Goal: Transaction & Acquisition: Purchase product/service

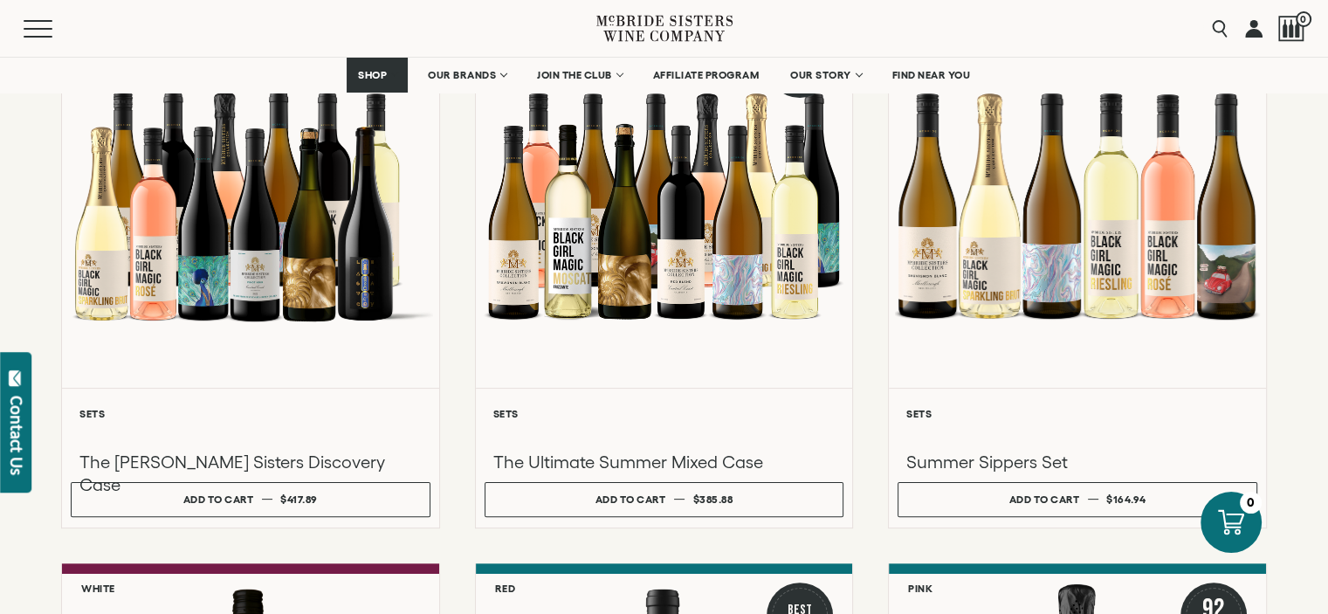
scroll to position [316, 0]
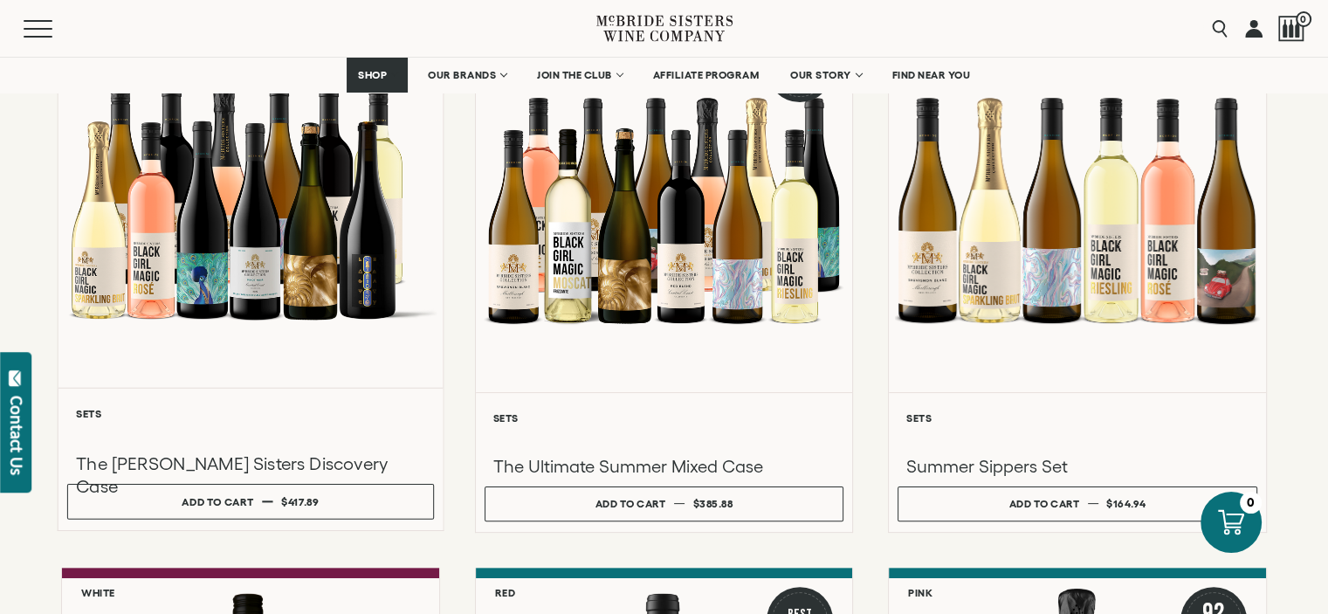
click at [274, 223] on div at bounding box center [250, 201] width 384 height 372
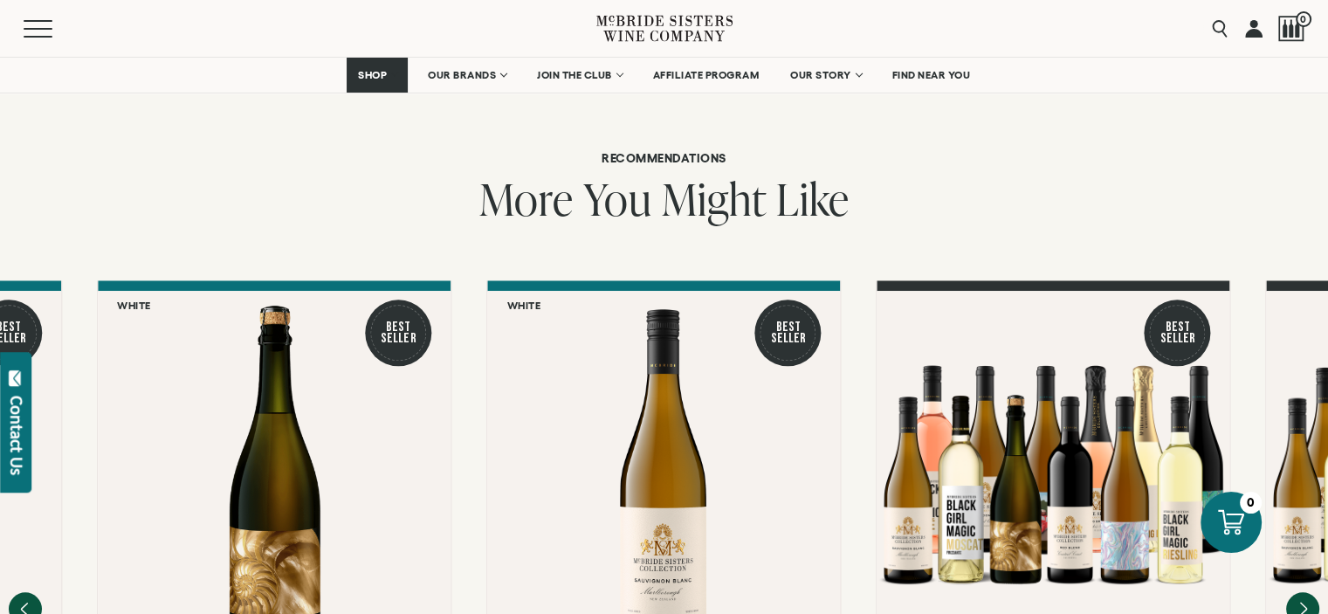
scroll to position [2031, 0]
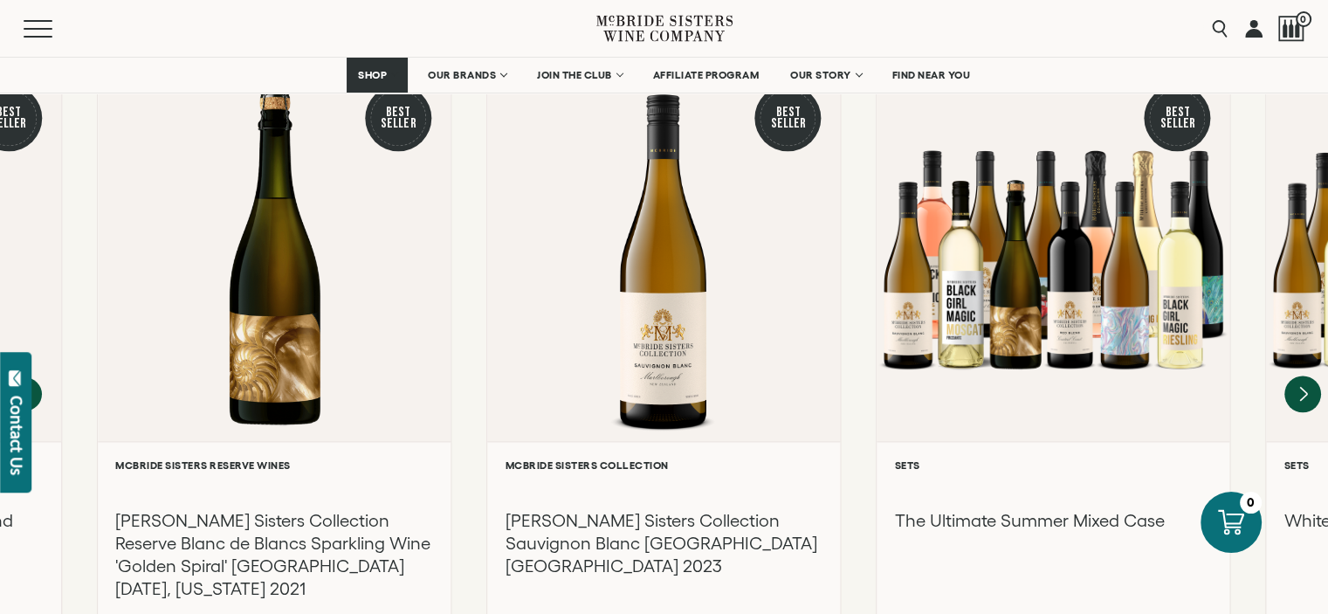
click at [1301, 387] on icon "Next" at bounding box center [1303, 394] width 7 height 14
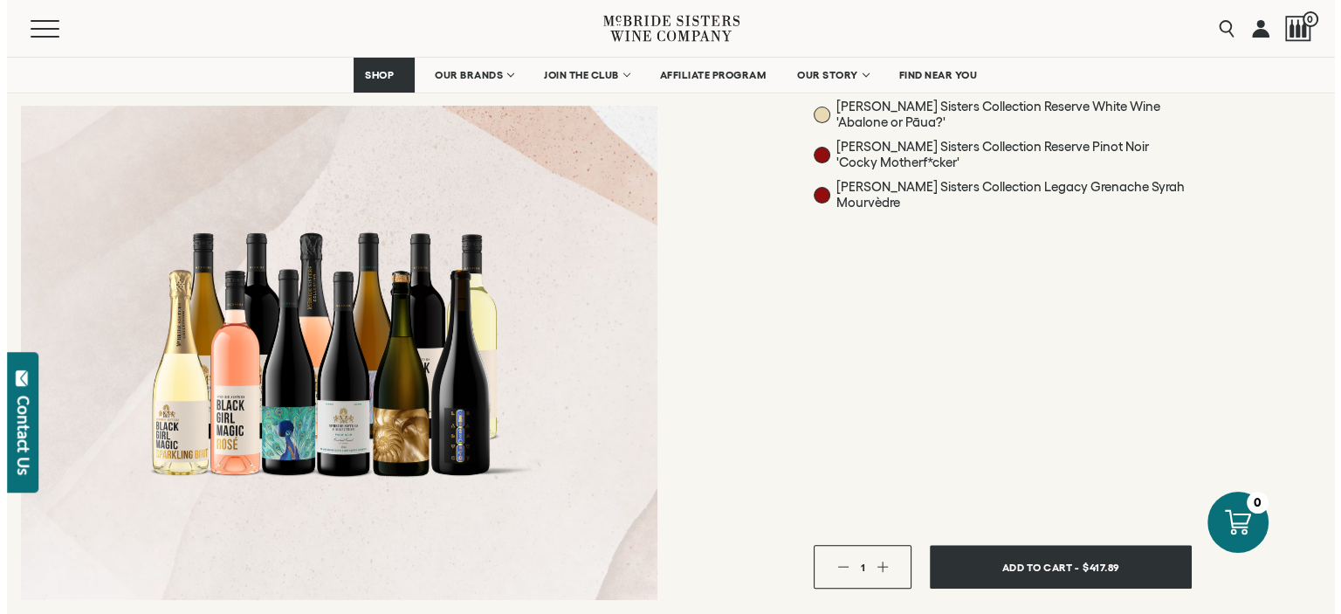
scroll to position [618, 0]
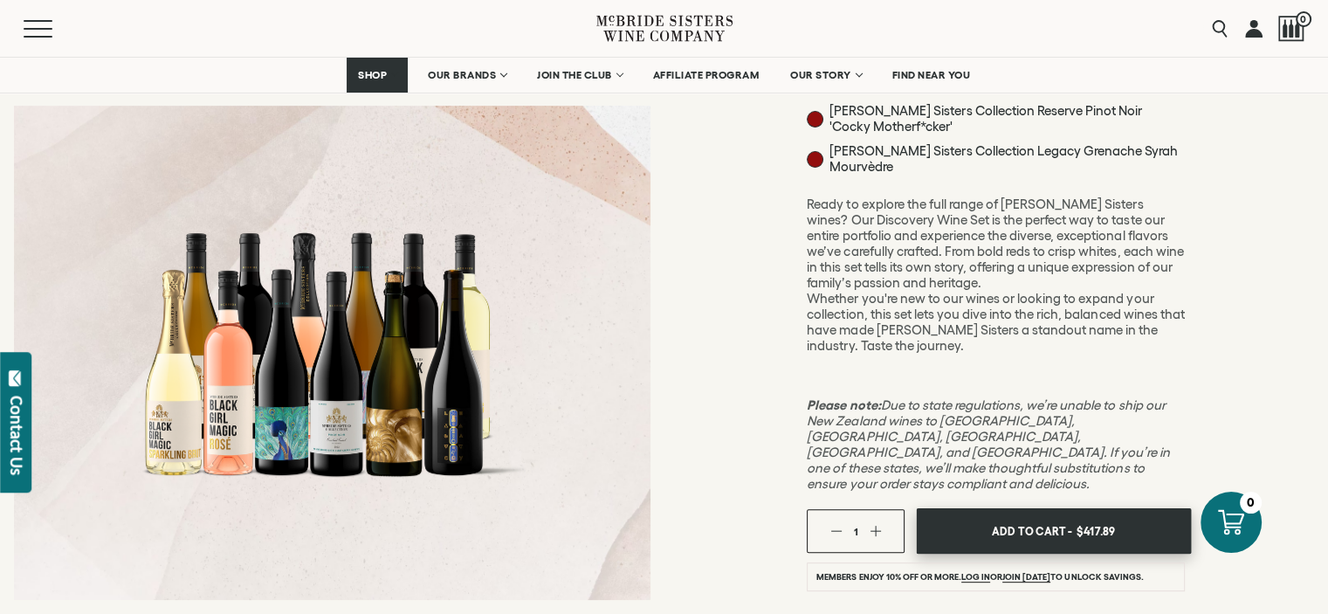
click at [1045, 518] on span "Add To Cart -" at bounding box center [1032, 531] width 80 height 26
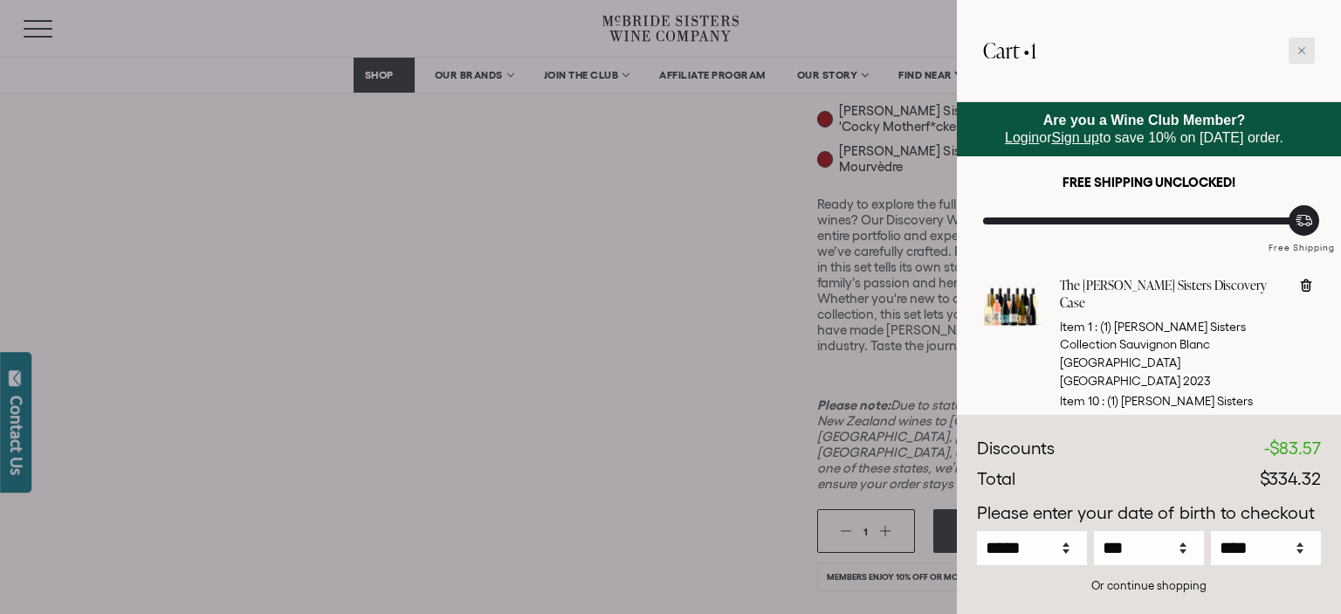
click at [1293, 44] on div at bounding box center [1301, 51] width 26 height 26
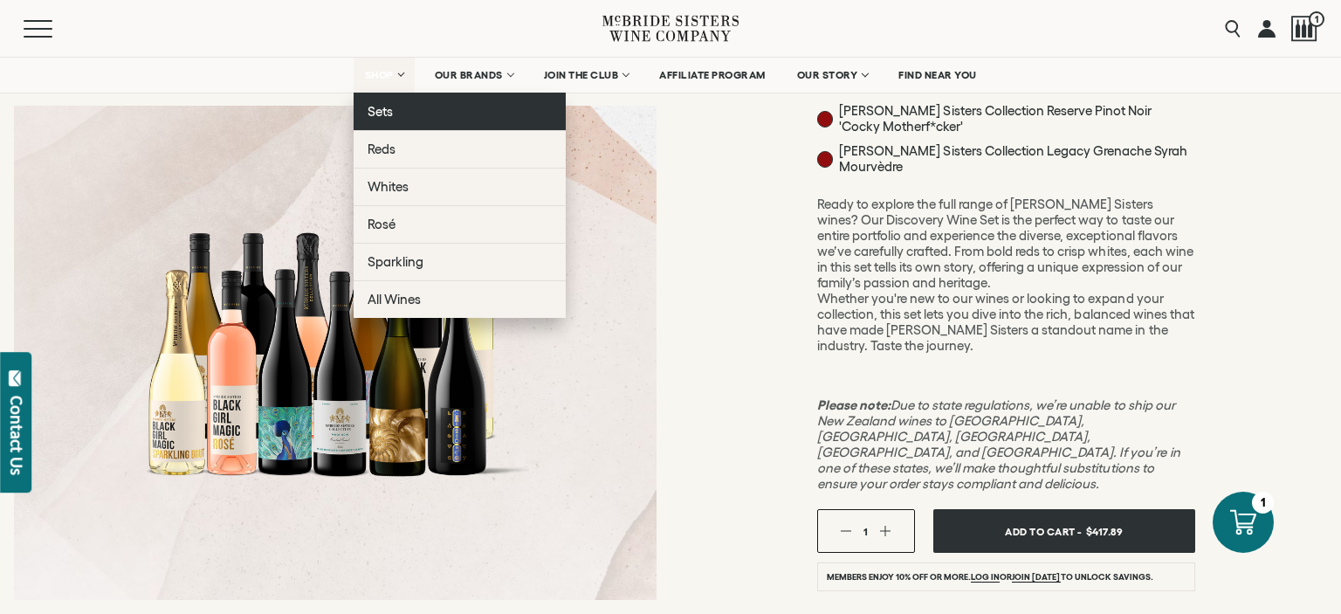
click at [377, 114] on span "Sets" at bounding box center [380, 111] width 25 height 15
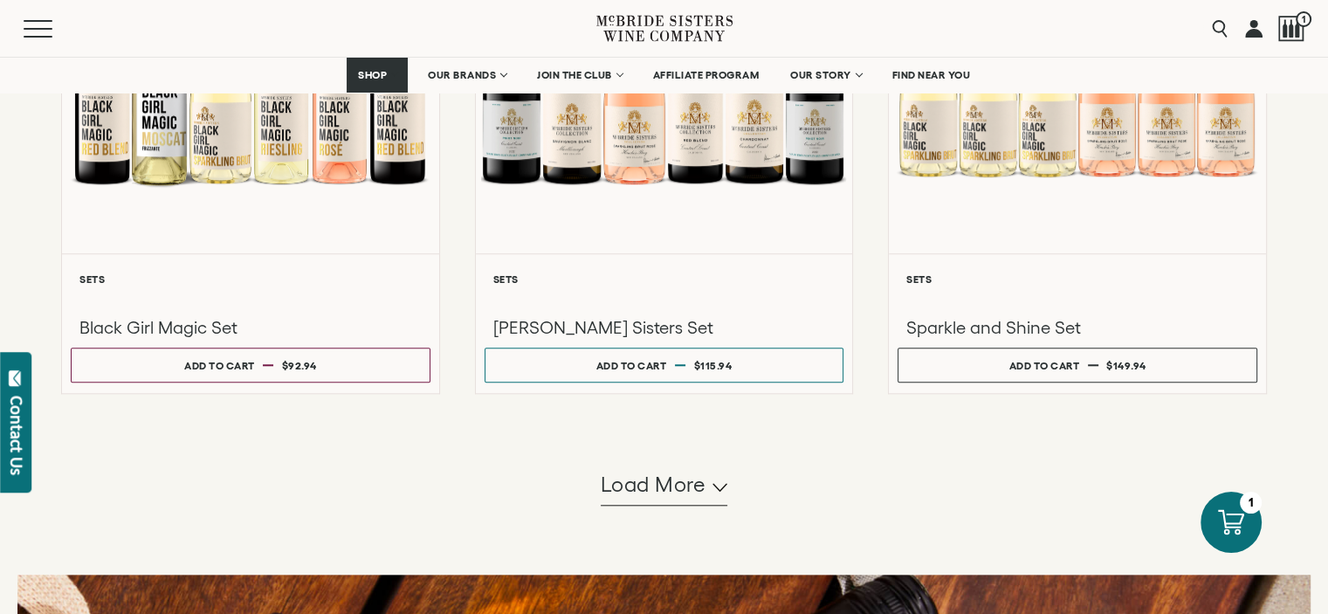
scroll to position [1552, 0]
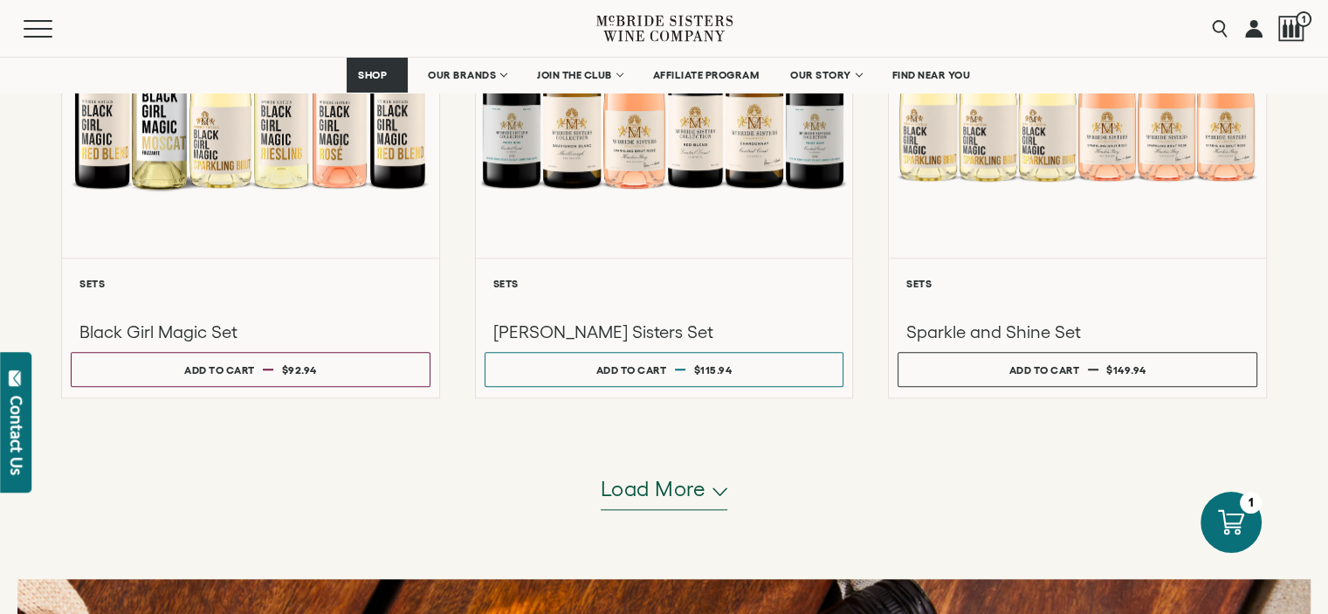
click at [690, 483] on span "Load more" at bounding box center [654, 489] width 106 height 30
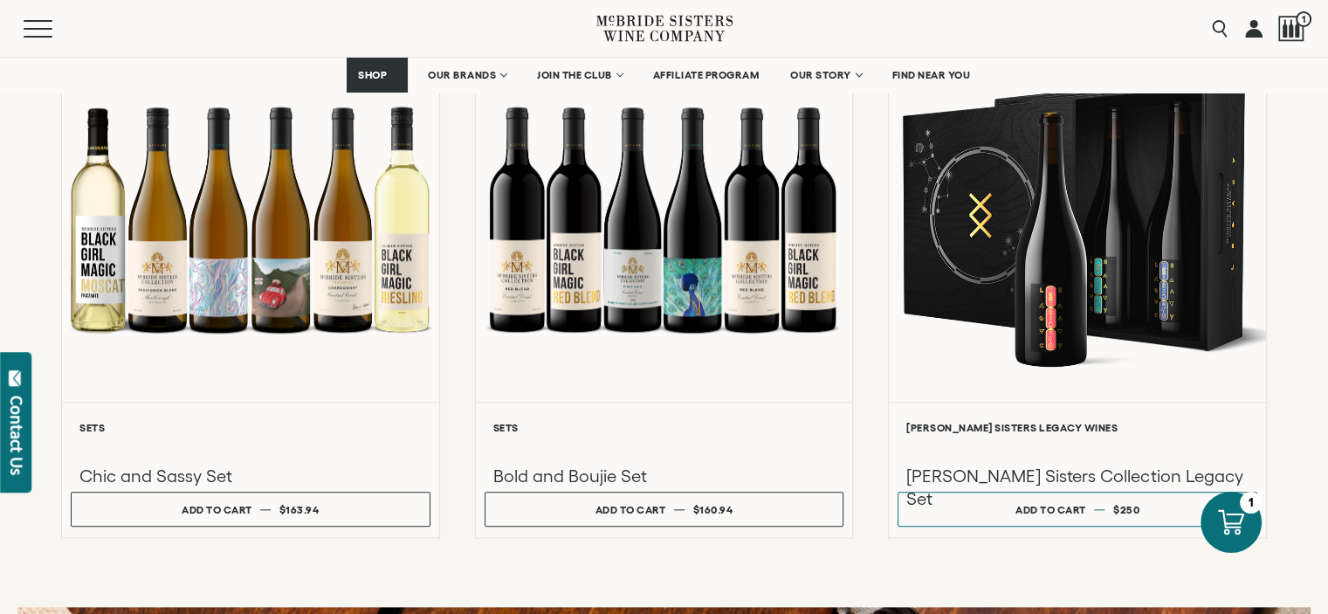
scroll to position [1954, 0]
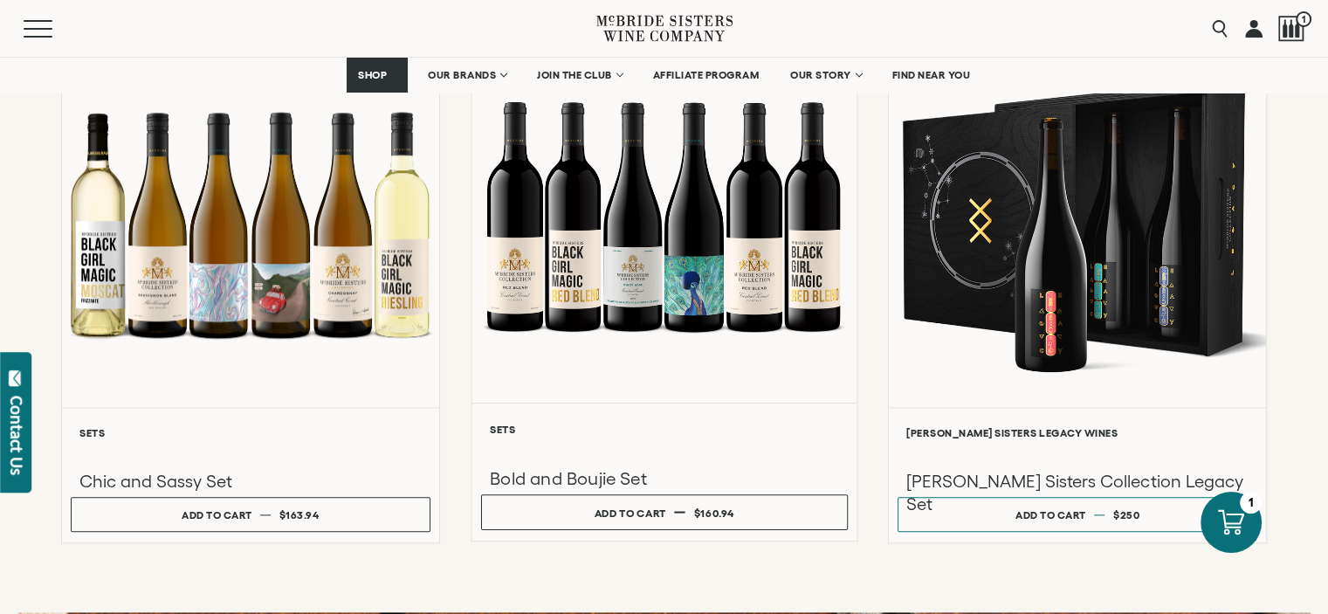
click at [687, 377] on div at bounding box center [663, 216] width 384 height 372
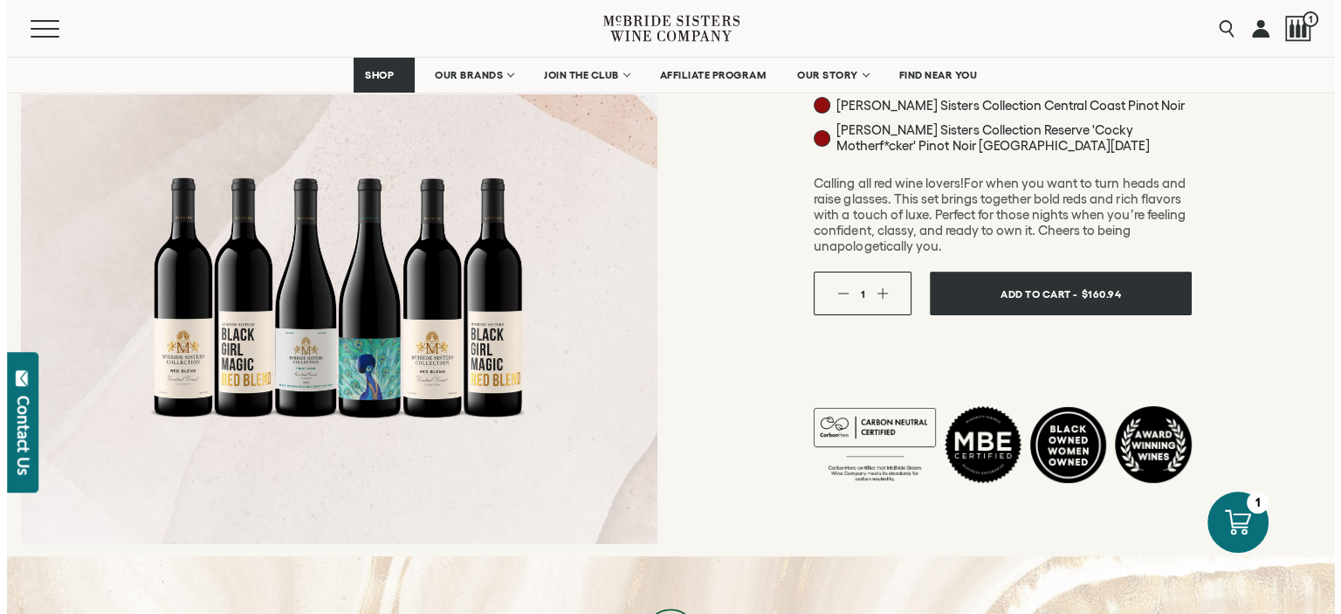
scroll to position [370, 0]
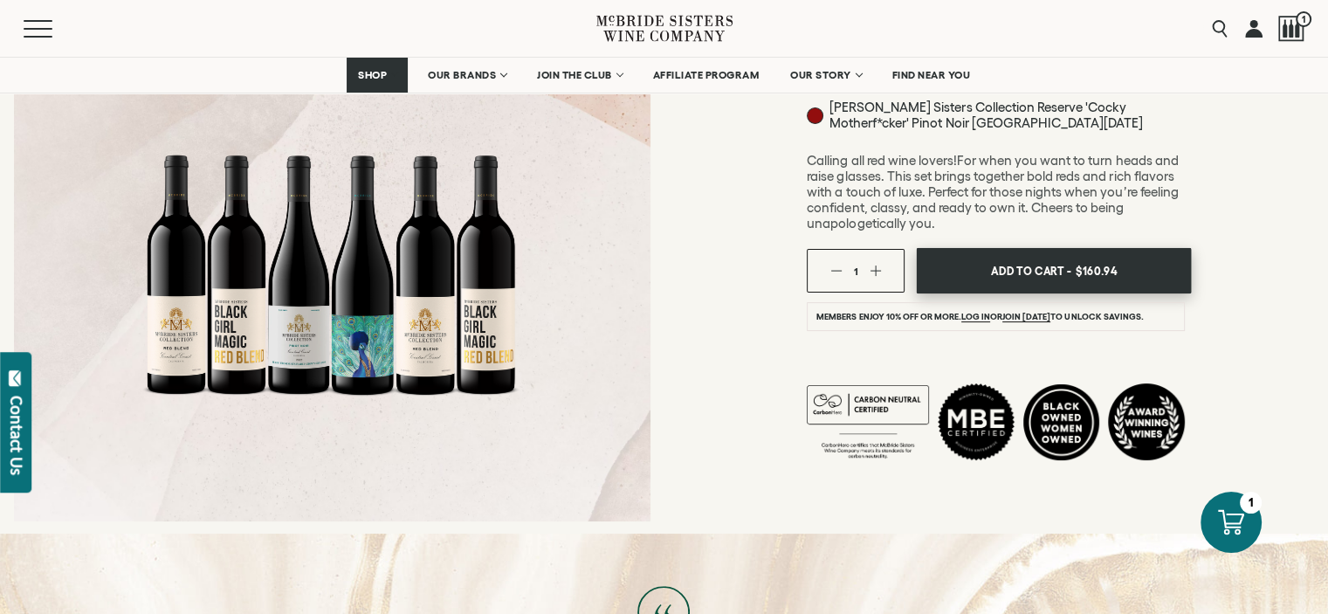
click at [1030, 258] on span "Add To Cart -" at bounding box center [1031, 271] width 80 height 26
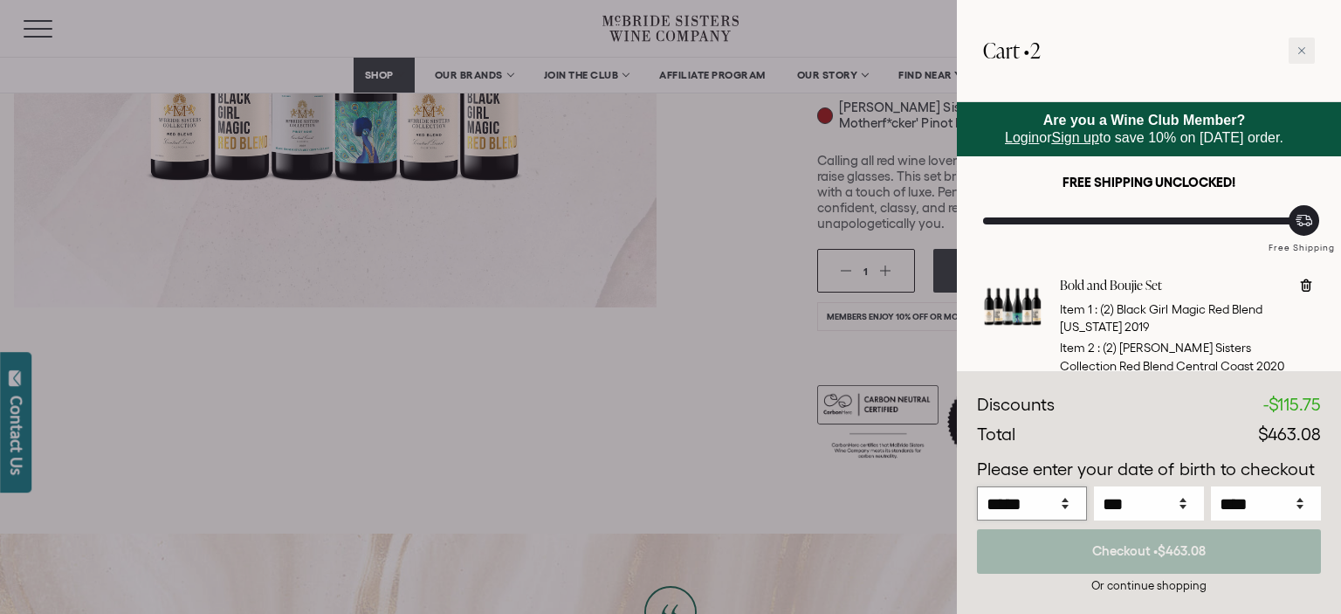
click at [1065, 508] on select "***** *** *** *** *** *** *** *** *** *** *** *** ***" at bounding box center [1032, 503] width 110 height 34
select select "*"
click at [977, 486] on select "***** *** *** *** *** *** *** *** *** *** *** *** ***" at bounding box center [1032, 503] width 110 height 34
click at [1175, 500] on select "*** * * * * * * * * * ** ** ** ** ** ** ** ** ** ** ** ** ** ** ** ** ** ** **" at bounding box center [1149, 503] width 110 height 34
select select "*"
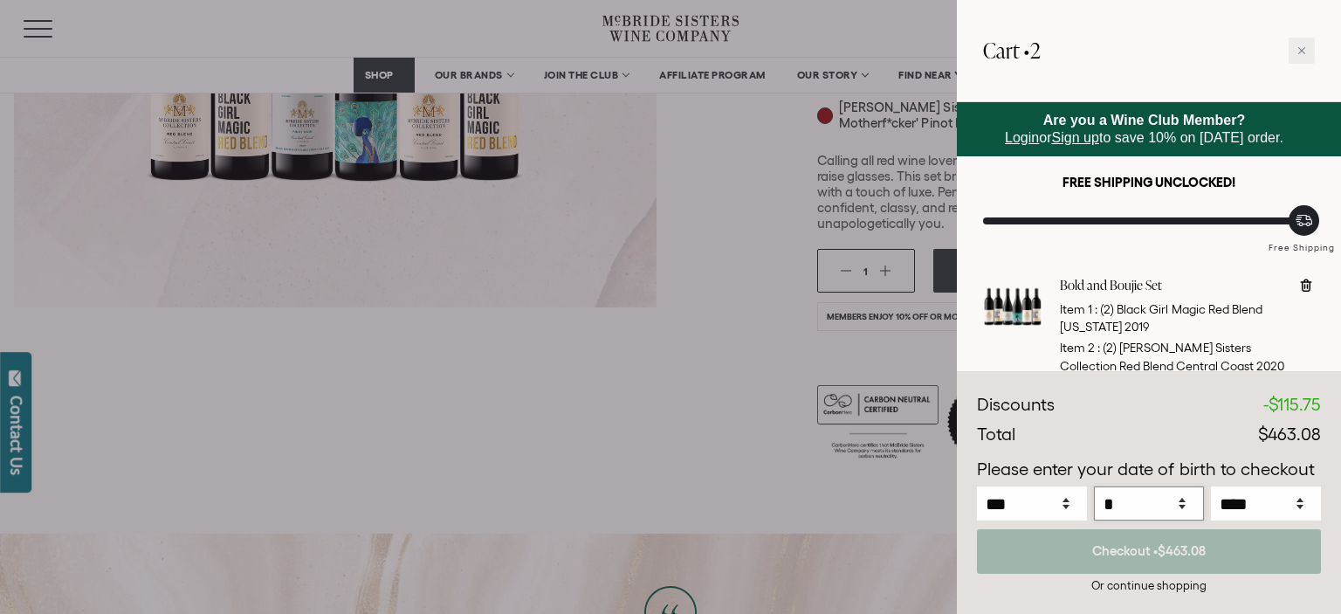
click at [1094, 486] on select "*** * * * * * * * * * ** ** ** ** ** ** ** ** ** ** ** ** ** ** ** ** ** ** **" at bounding box center [1149, 503] width 110 height 34
click at [1296, 509] on select "**** **** **** **** **** **** **** **** **** **** **** **** **** **** **** ****…" at bounding box center [1266, 503] width 110 height 34
click at [1211, 486] on select "**** **** **** **** **** **** **** **** **** **** **** **** **** **** **** ****…" at bounding box center [1266, 503] width 110 height 34
select select "****"
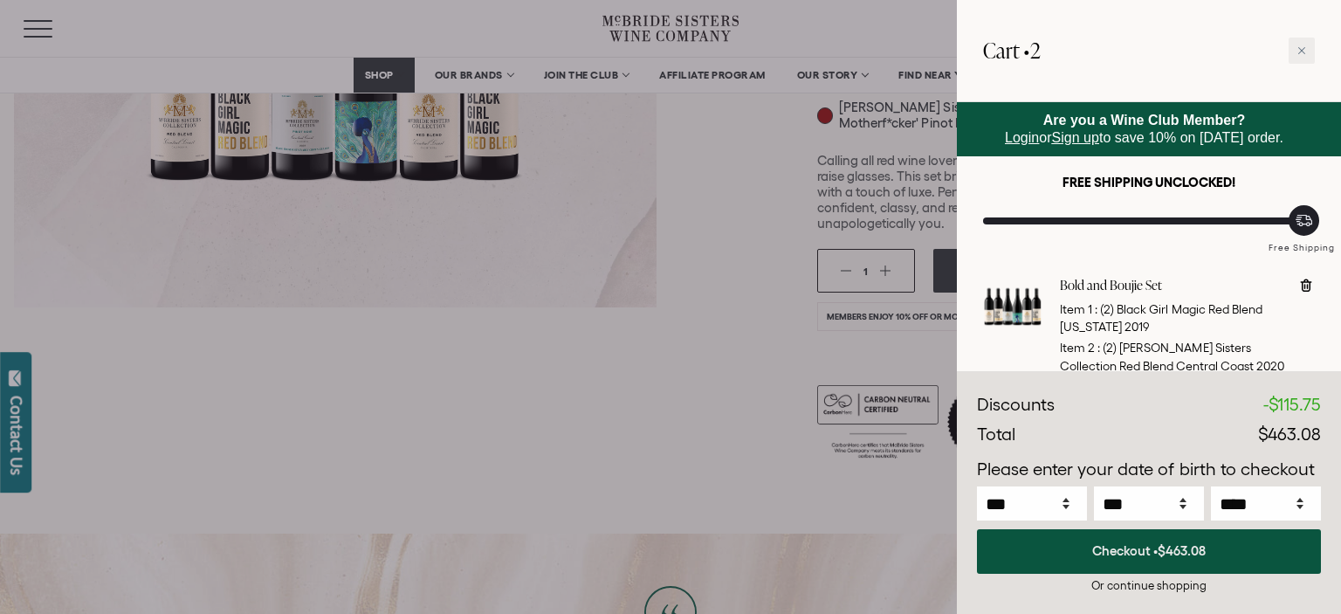
click at [1119, 540] on button "Checkout • $463.08" at bounding box center [1149, 551] width 344 height 45
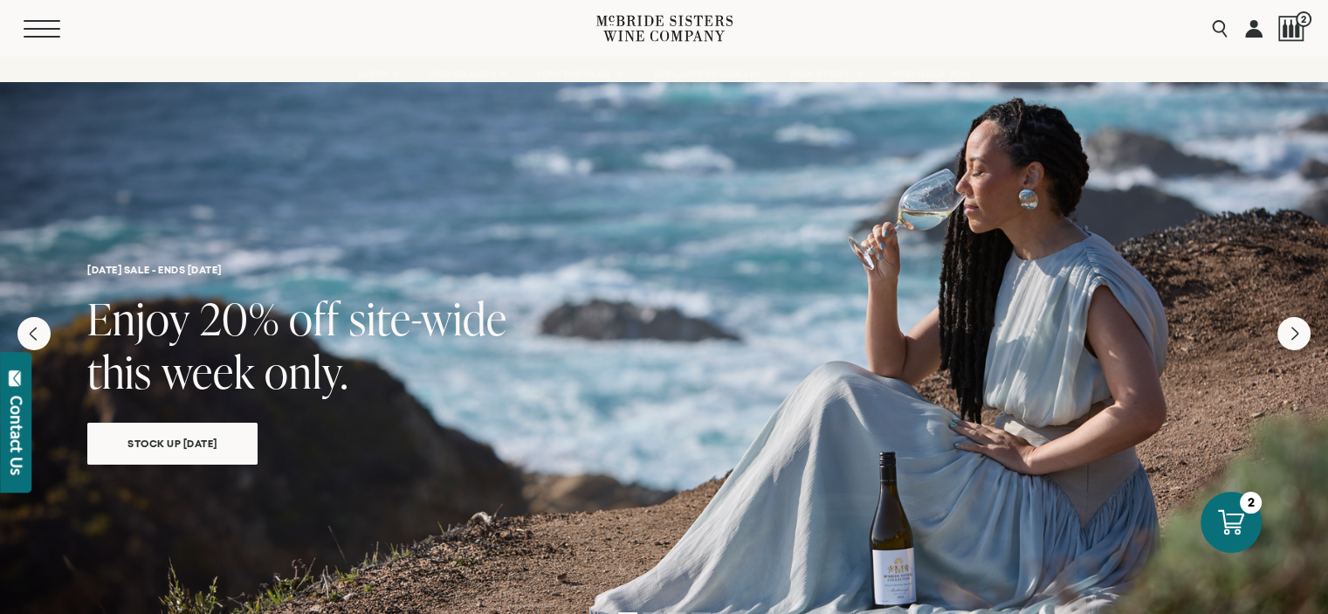
click at [45, 25] on button "Menu" at bounding box center [55, 28] width 63 height 17
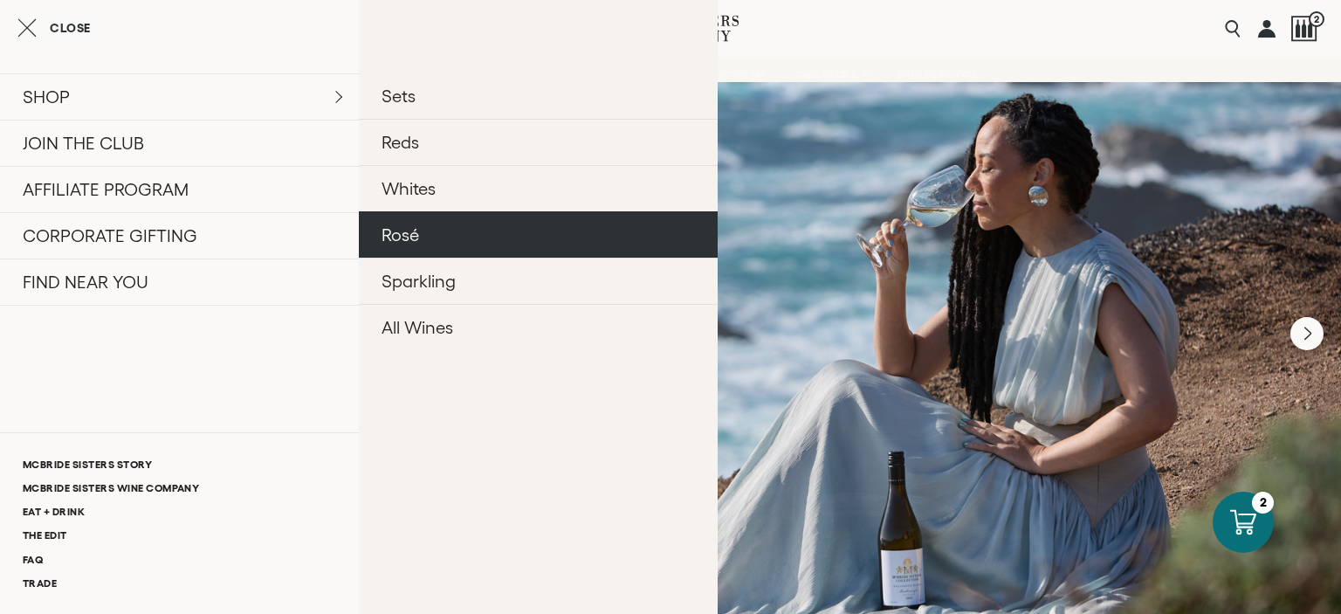
click at [412, 239] on link "Rosé" at bounding box center [538, 234] width 359 height 46
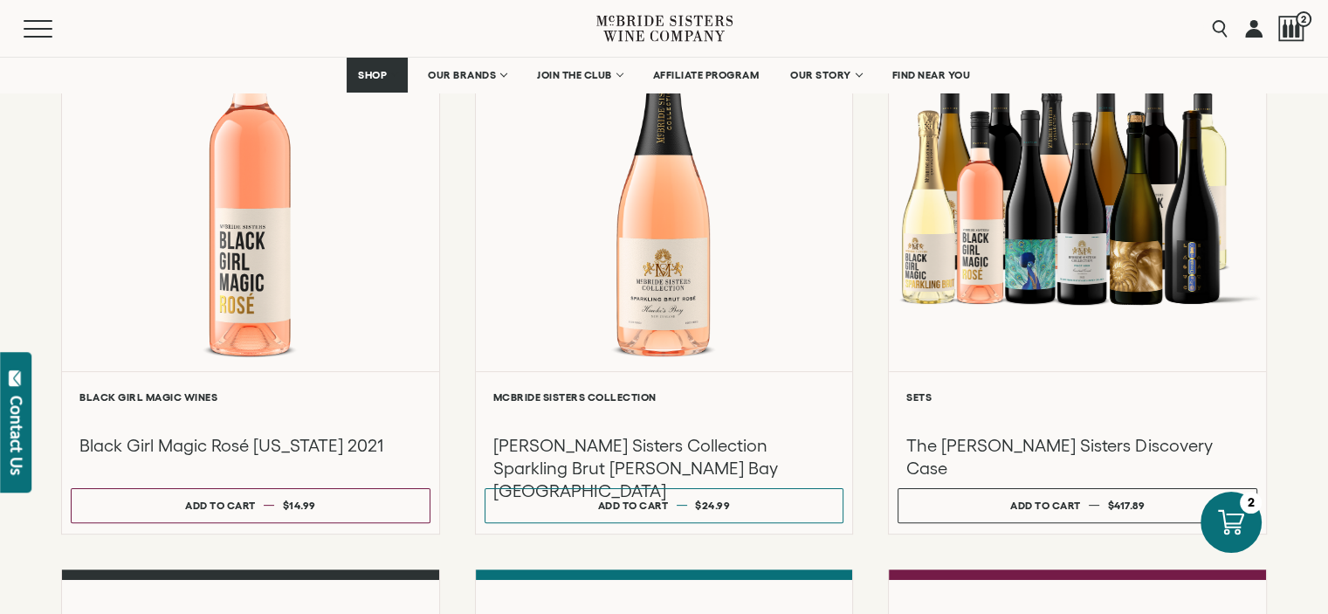
scroll to position [315, 0]
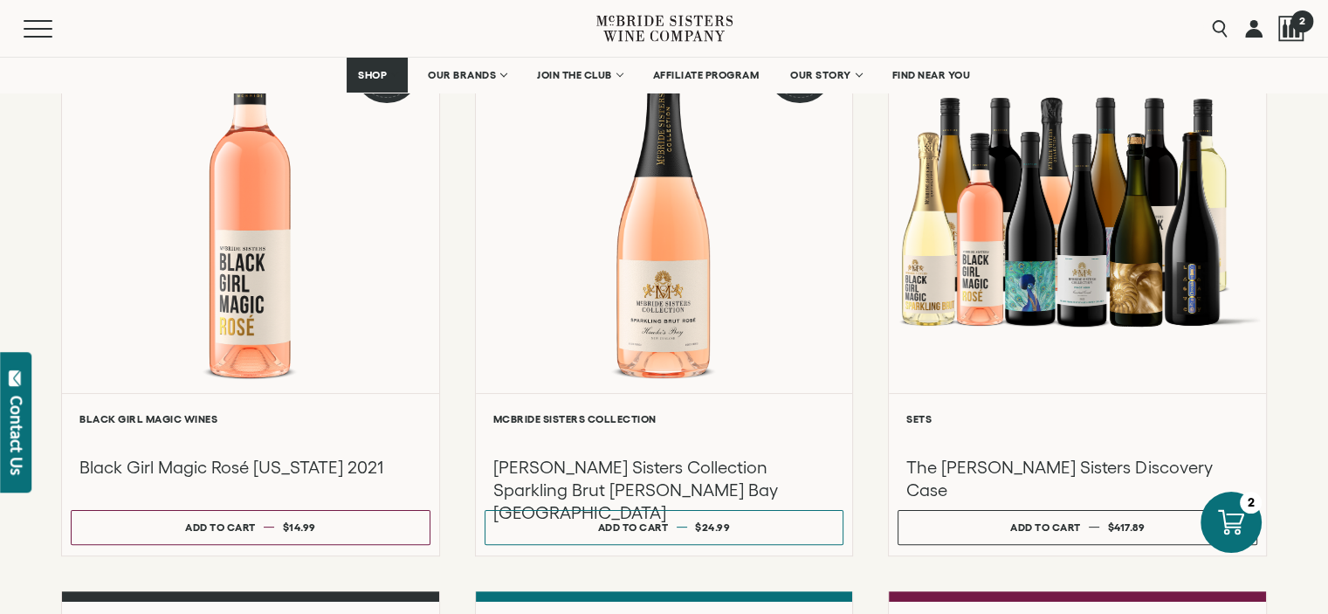
click at [1295, 40] on div at bounding box center [1291, 29] width 26 height 26
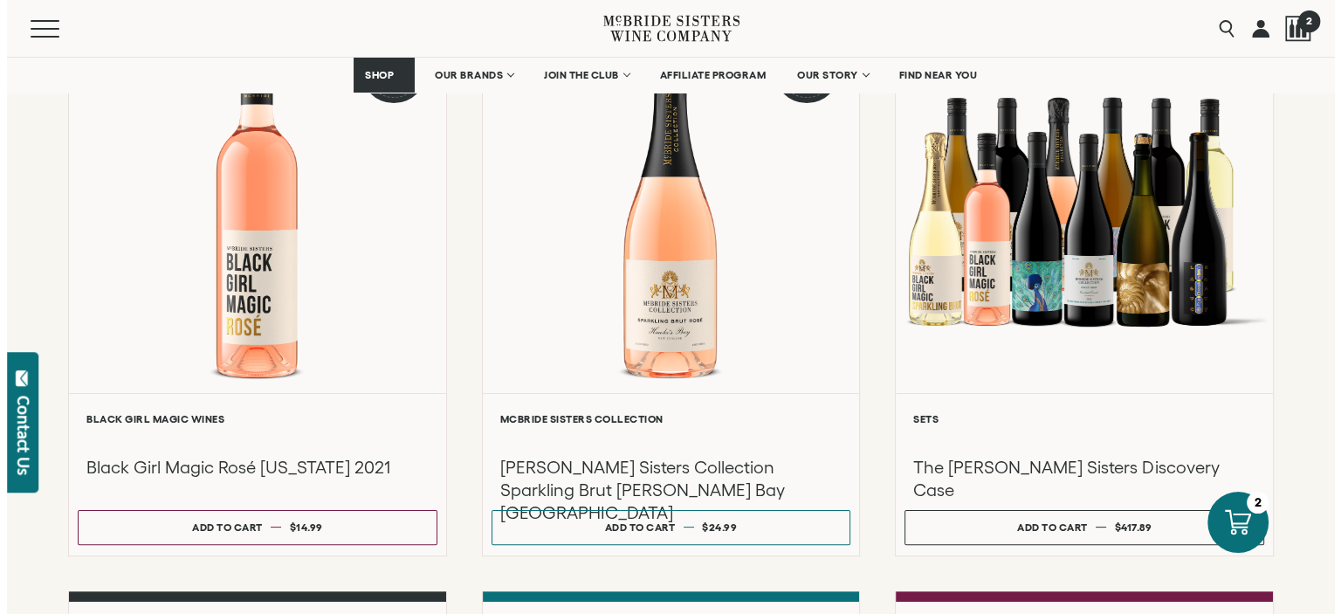
scroll to position [316, 0]
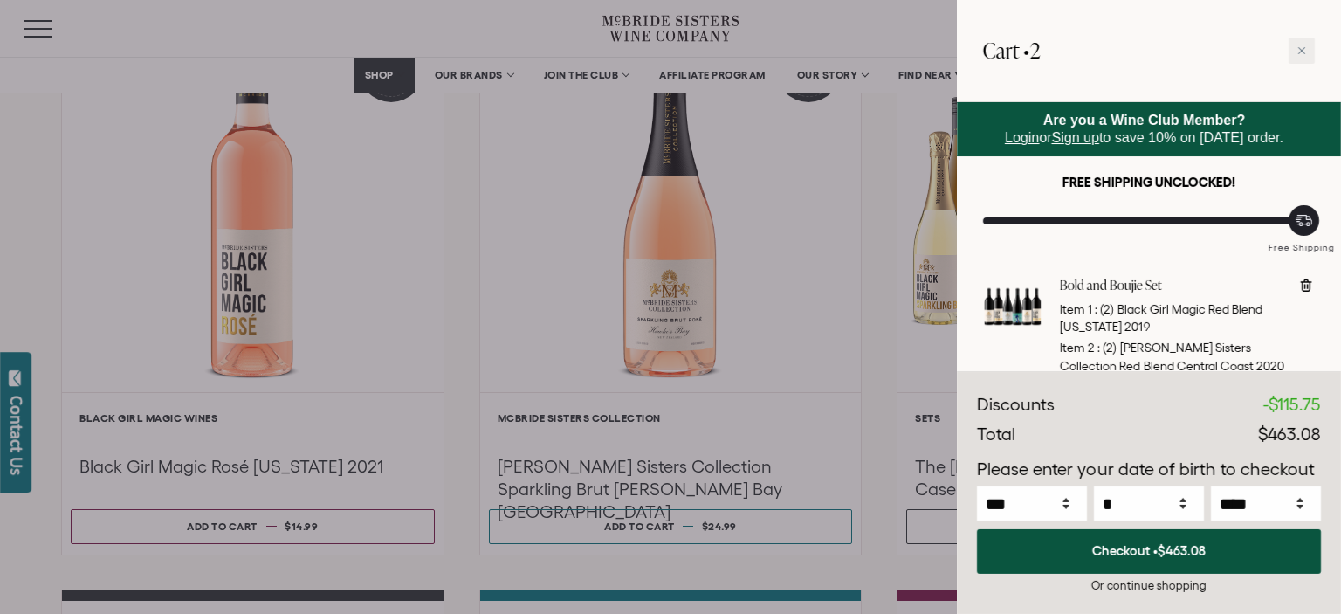
click at [1177, 296] on div "Bold and Boujie Set Item 1 : (2) Black Girl Magic Red Blend [US_STATE] 2019 Ite…" at bounding box center [1172, 392] width 224 height 230
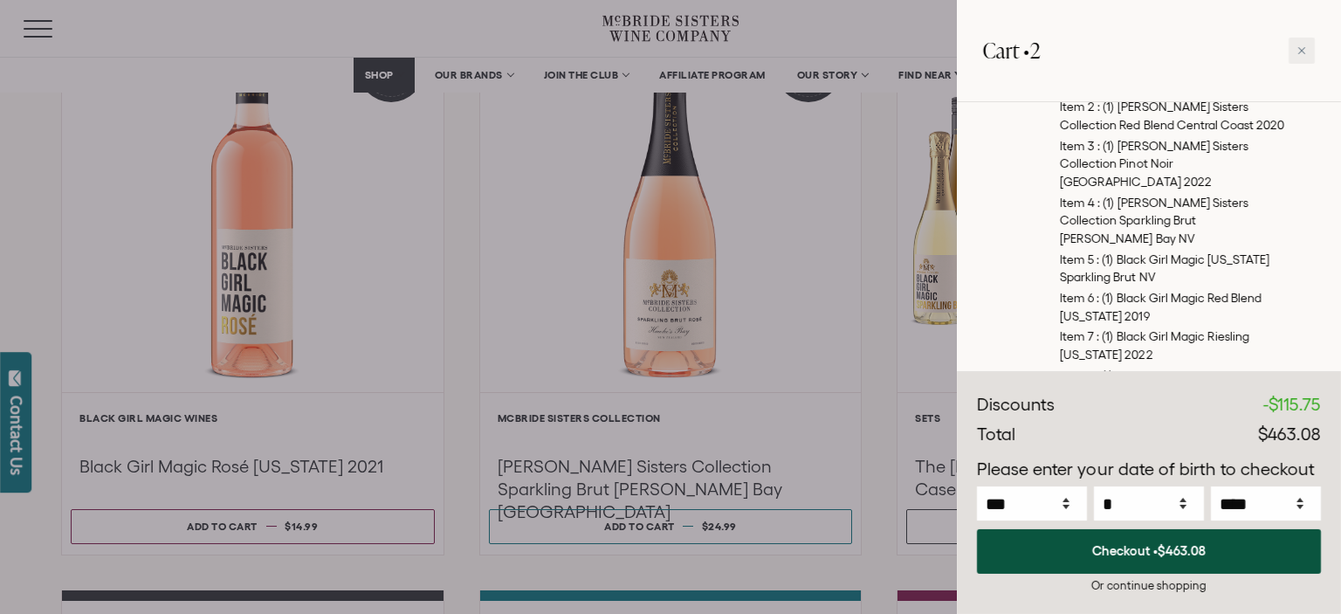
scroll to position [838, 0]
click at [1294, 53] on div at bounding box center [1301, 51] width 26 height 26
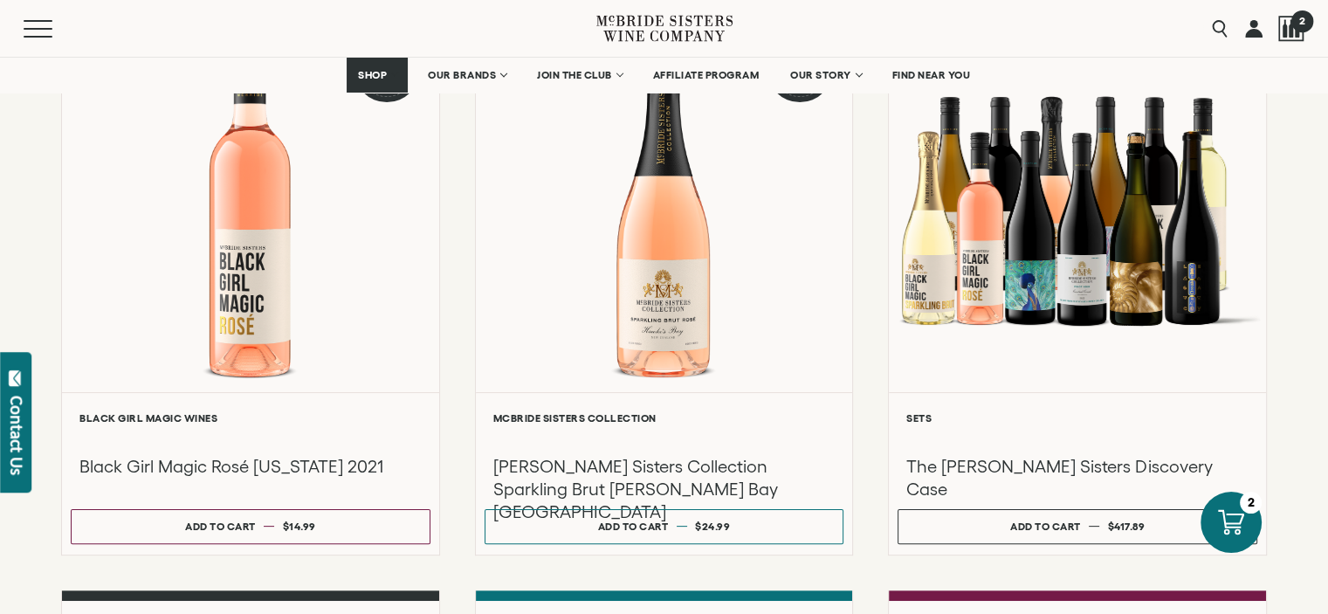
click at [1302, 33] on div at bounding box center [1291, 29] width 26 height 26
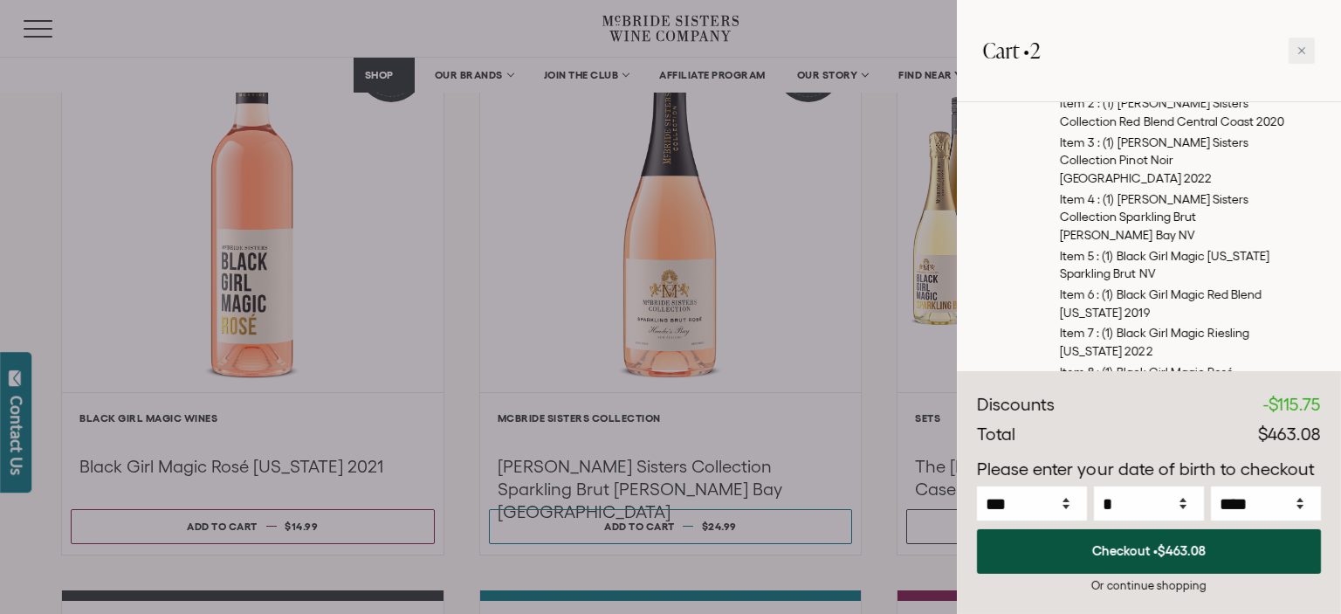
click at [1288, 191] on div "The [PERSON_NAME] Sisters Discovery Case Item 1 : (1) [PERSON_NAME] Sisters Col…" at bounding box center [1187, 114] width 255 height 719
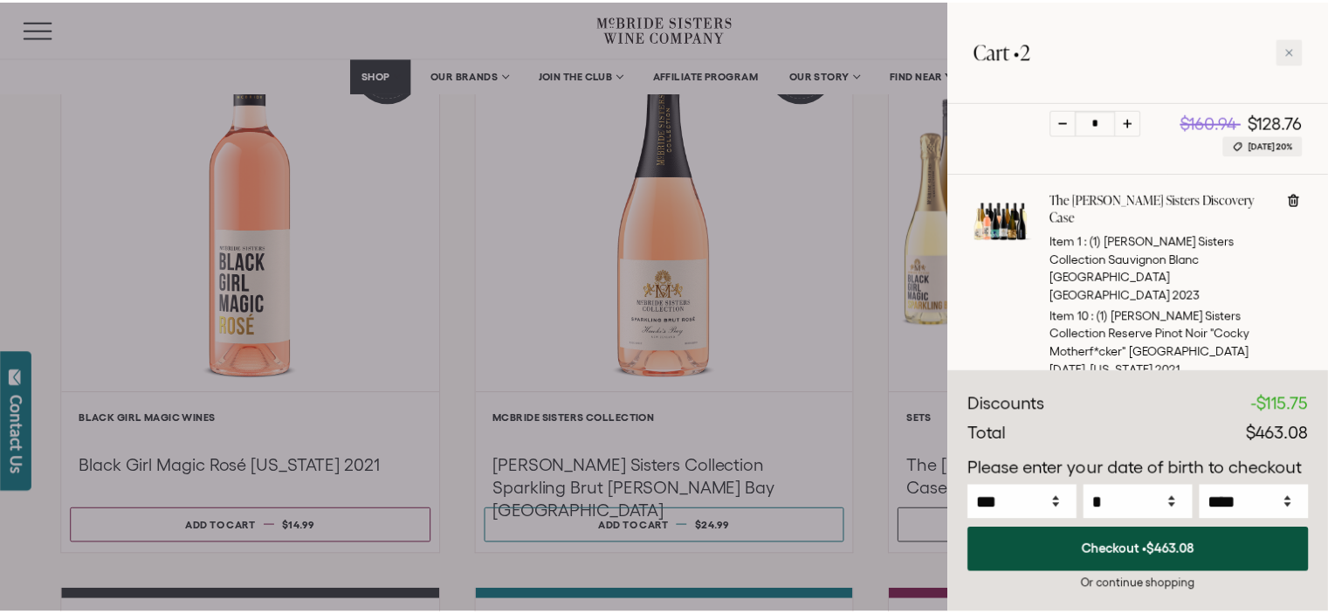
scroll to position [454, 0]
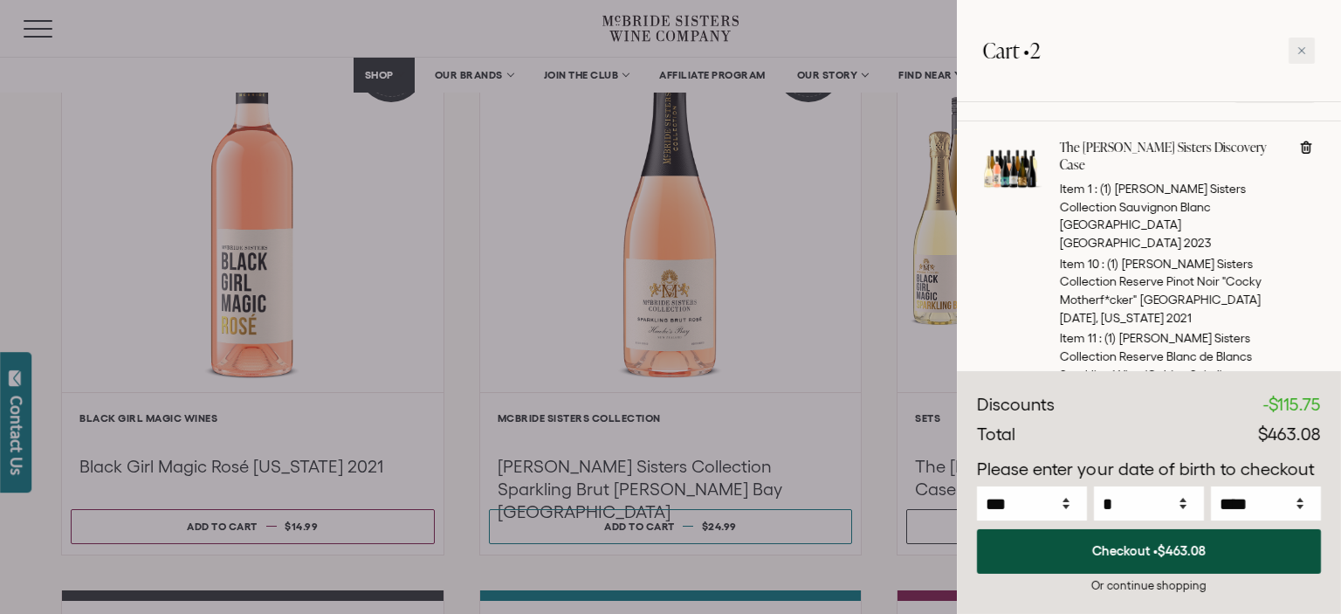
click at [852, 191] on div at bounding box center [670, 307] width 1341 height 614
